Goal: Information Seeking & Learning: Learn about a topic

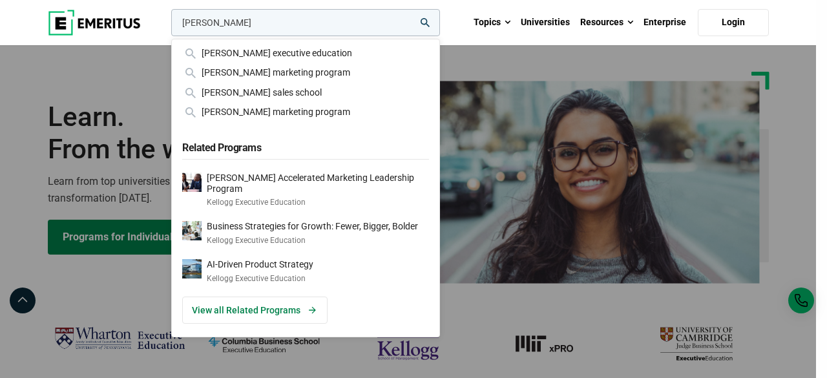
type input "[PERSON_NAME]"
click at [169, 26] on button "search" at bounding box center [169, 26] width 0 height 0
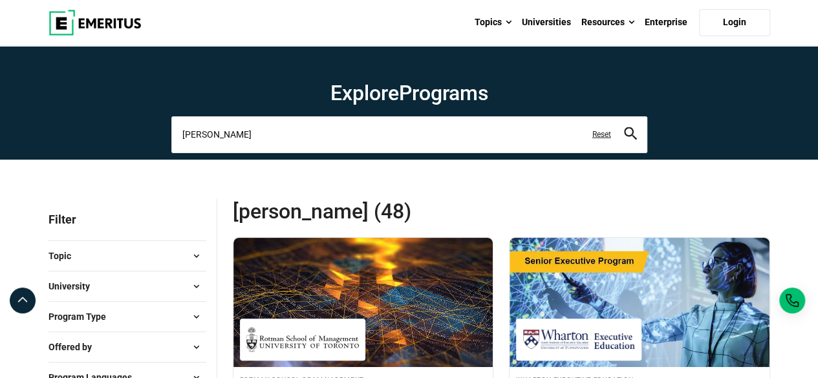
drag, startPoint x: 125, startPoint y: 134, endPoint x: 57, endPoint y: 133, distance: 67.9
click at [71, 133] on section "Explore Programs [PERSON_NAME] Related Programs Generative AI for Business: Dri…" at bounding box center [409, 103] width 818 height 114
type input "ai"
click at [624, 127] on button "search" at bounding box center [630, 134] width 13 height 15
